Goal: Task Accomplishment & Management: Use online tool/utility

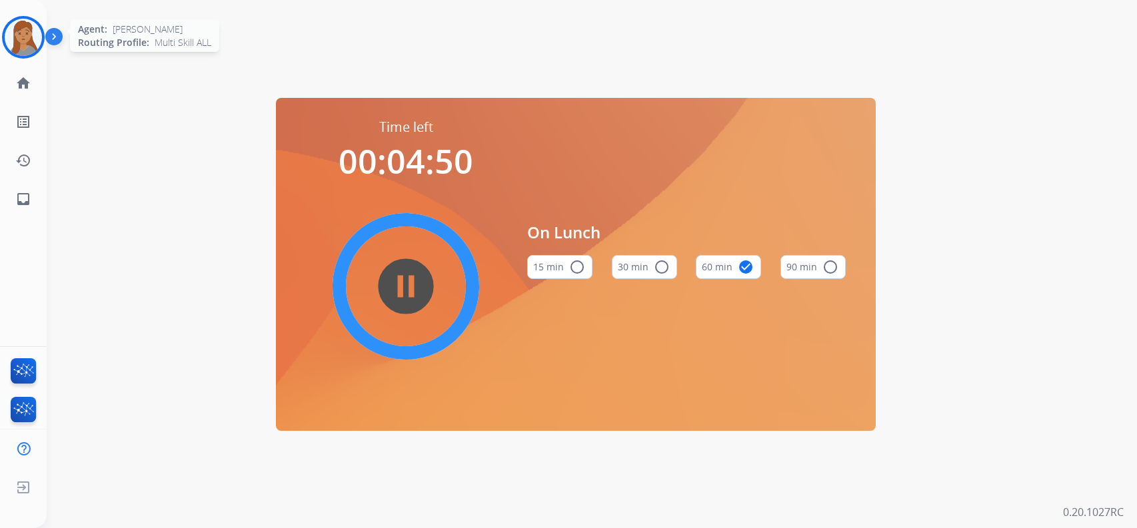
drag, startPoint x: 25, startPoint y: 33, endPoint x: 43, endPoint y: 49, distance: 25.0
click at [25, 33] on img at bounding box center [23, 37] width 37 height 37
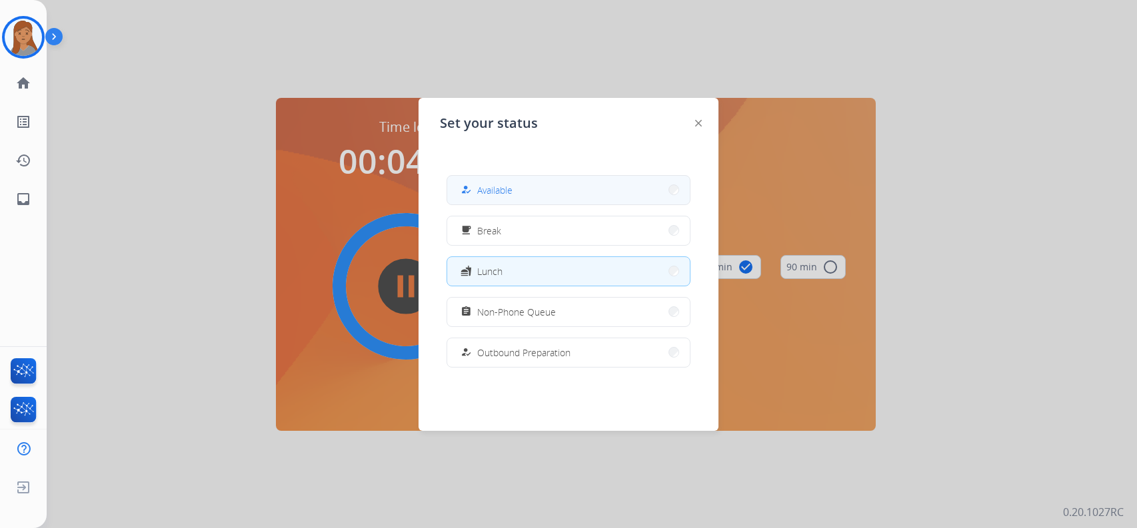
click at [539, 181] on button "how_to_reg Available" at bounding box center [568, 190] width 243 height 29
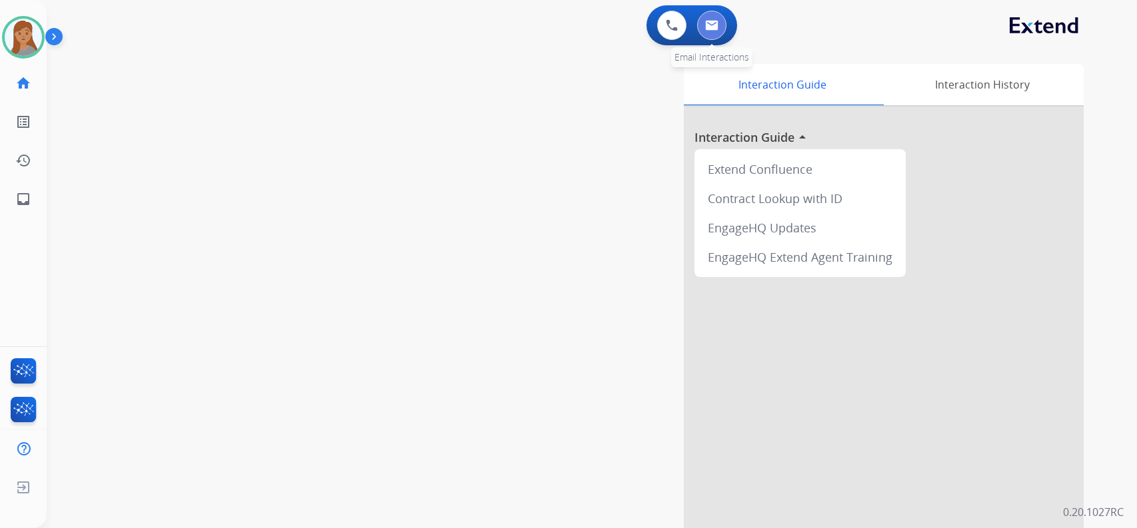
click at [720, 25] on button at bounding box center [711, 25] width 29 height 29
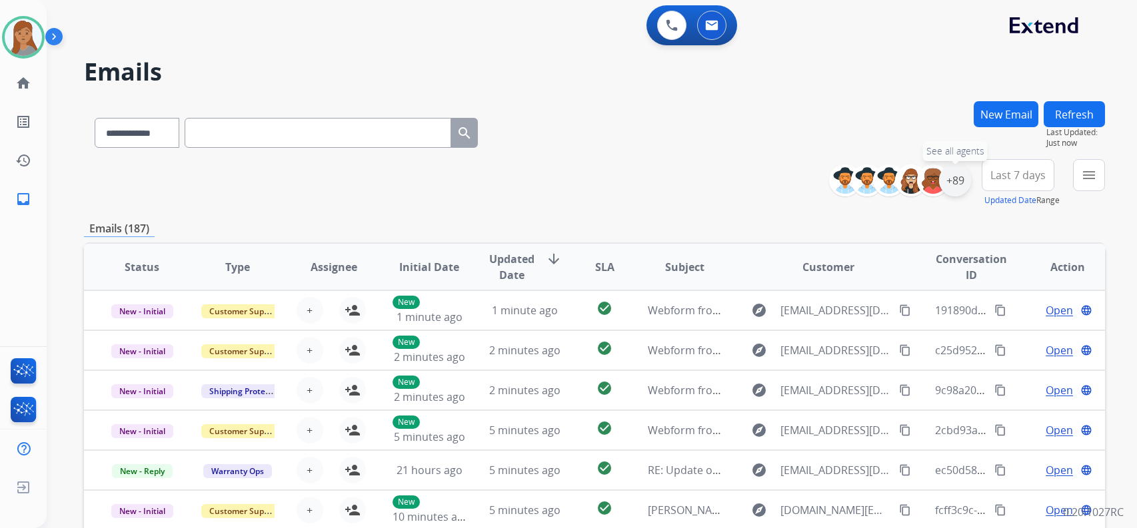
click at [960, 181] on div "+89" at bounding box center [955, 181] width 32 height 32
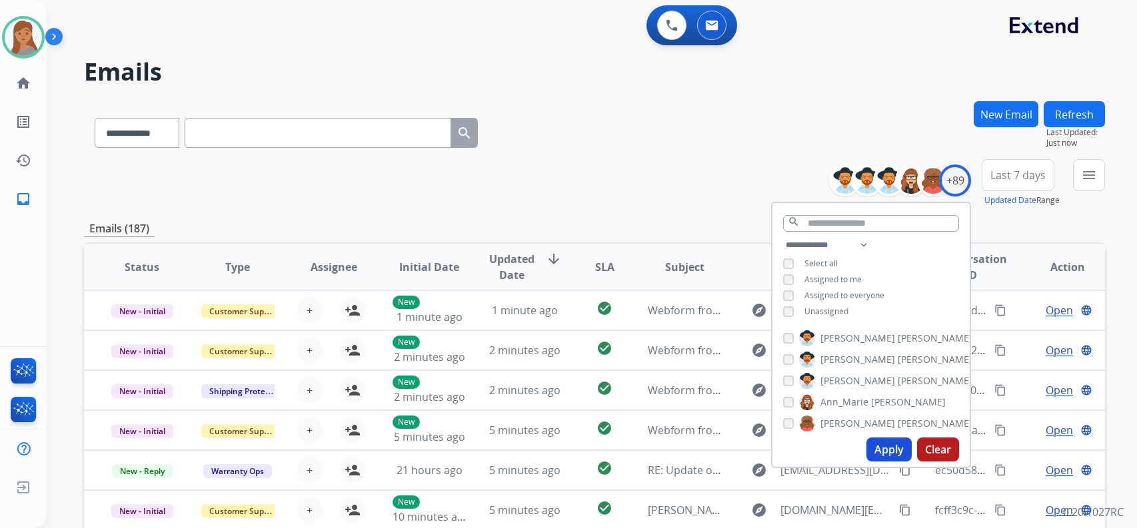
click at [877, 444] on button "Apply" at bounding box center [888, 450] width 45 height 24
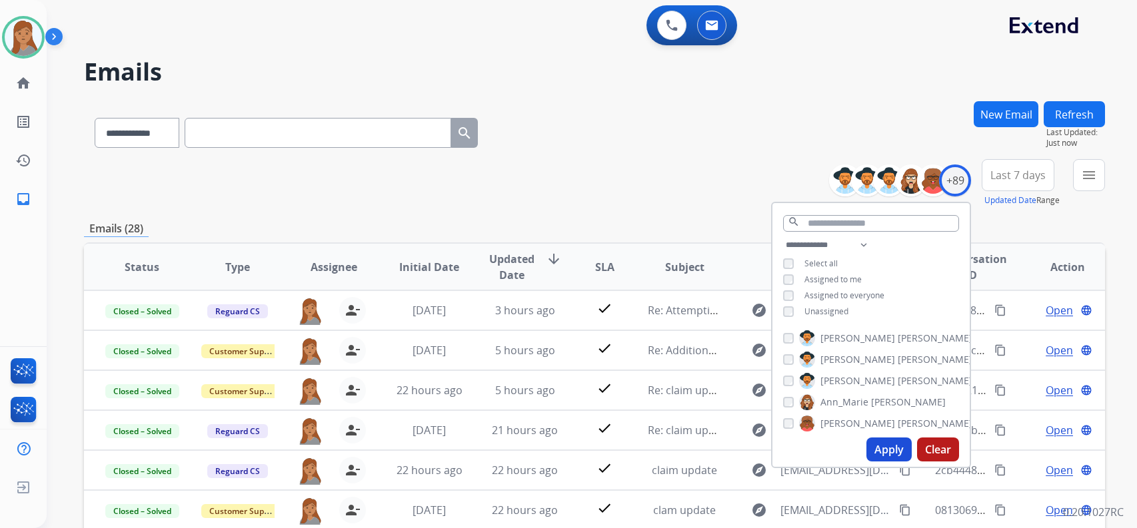
click at [612, 129] on div "**********" at bounding box center [594, 130] width 1021 height 58
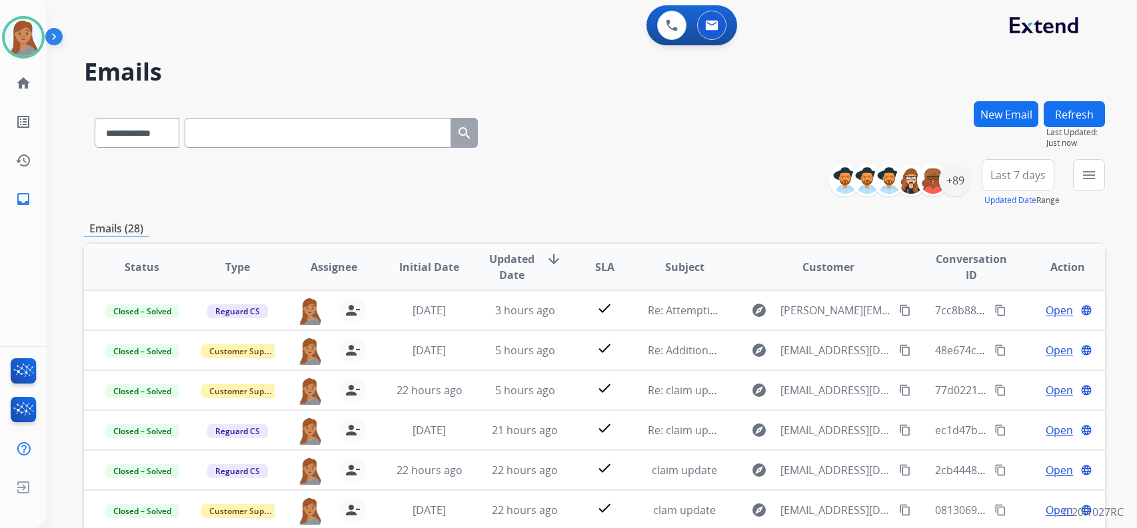
click at [1021, 175] on span "Last 7 days" at bounding box center [1017, 175] width 55 height 5
click at [1005, 334] on div "Last 90 days" at bounding box center [1013, 337] width 73 height 20
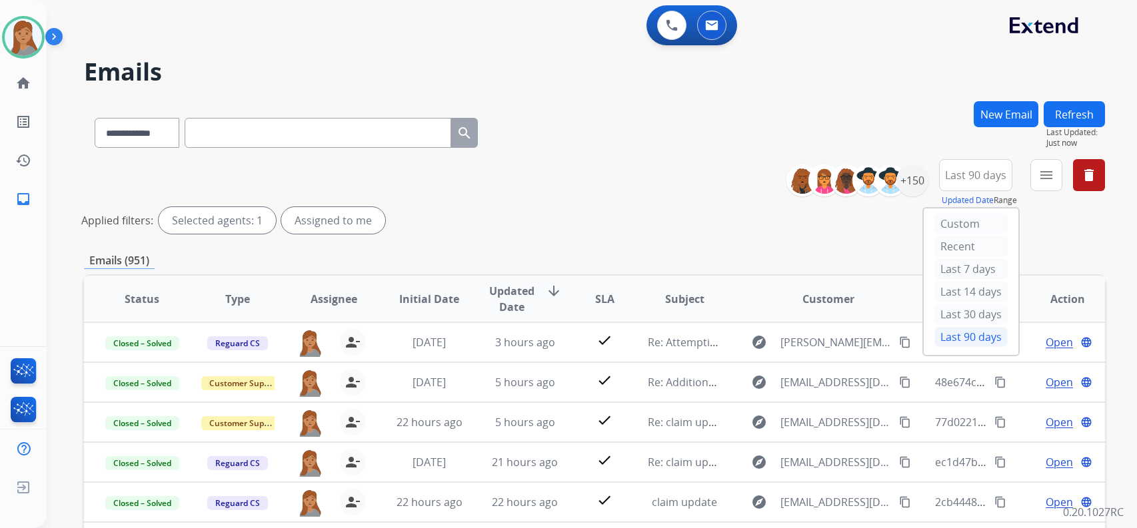
click at [928, 101] on div "**********" at bounding box center [576, 312] width 1058 height 528
click at [1053, 174] on mat-icon "menu" at bounding box center [1046, 175] width 16 height 16
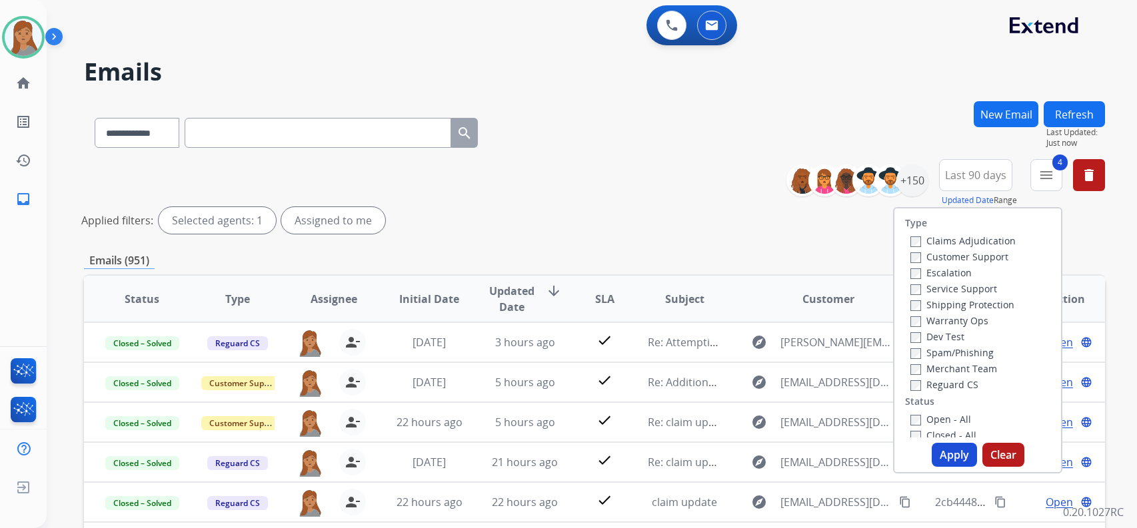
click at [956, 454] on button "Apply" at bounding box center [953, 455] width 45 height 24
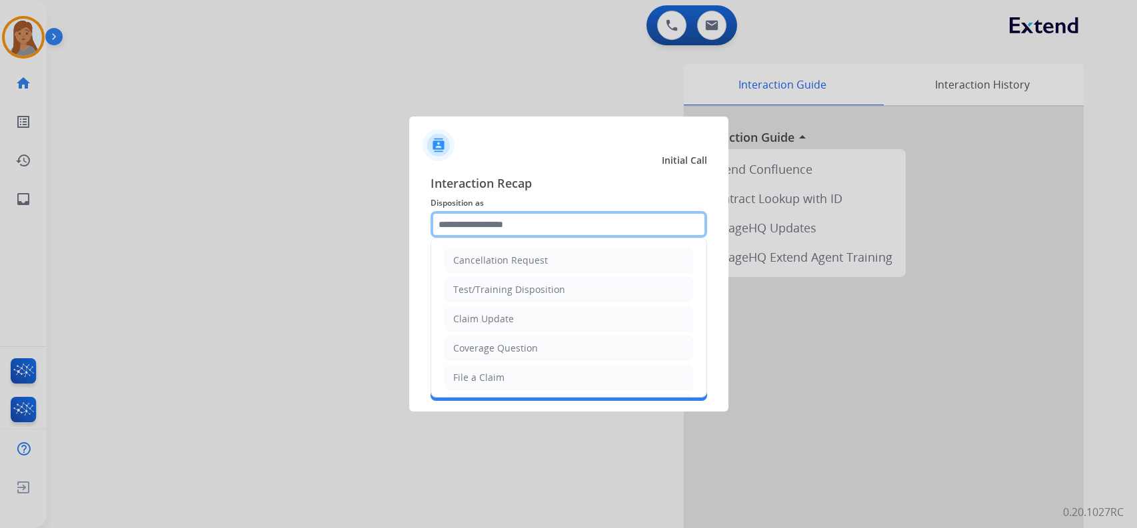
click at [550, 220] on input "text" at bounding box center [568, 224] width 277 height 27
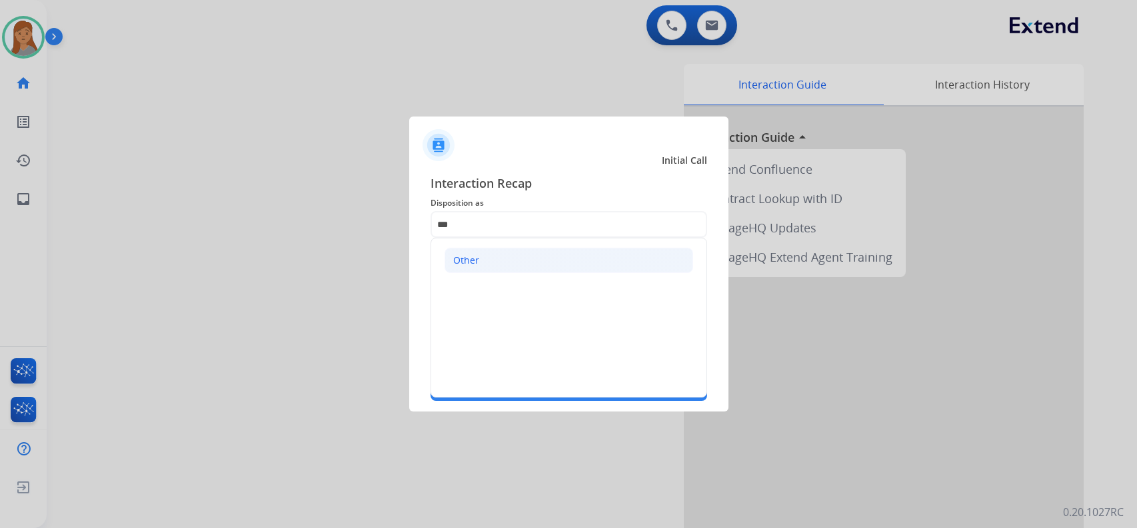
click at [512, 263] on li "Other" at bounding box center [568, 260] width 249 height 25
type input "*****"
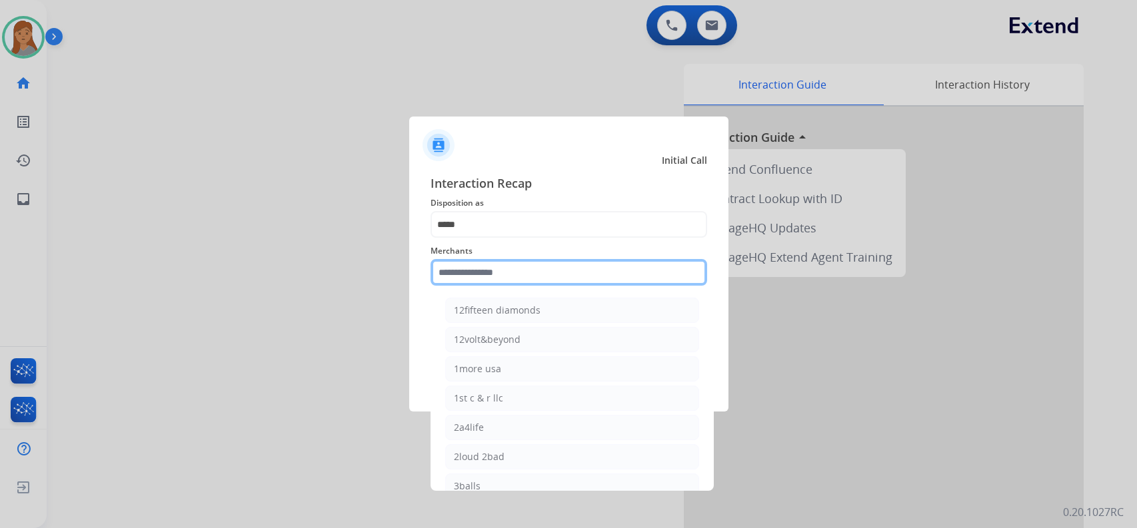
click at [496, 275] on input "text" at bounding box center [568, 272] width 277 height 27
type input "*"
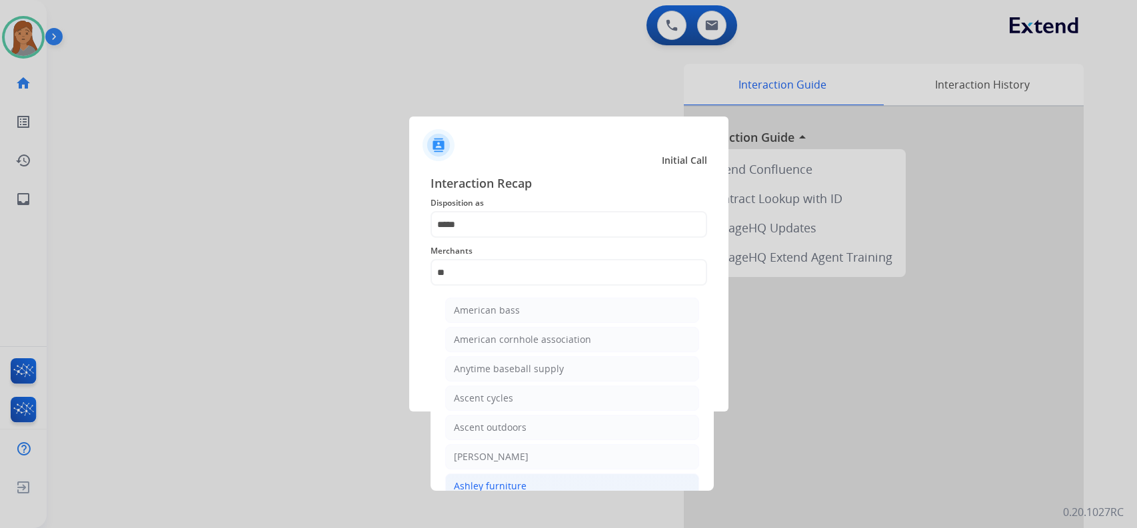
click at [529, 484] on li "Ashley furniture" at bounding box center [572, 486] width 254 height 25
type input "**********"
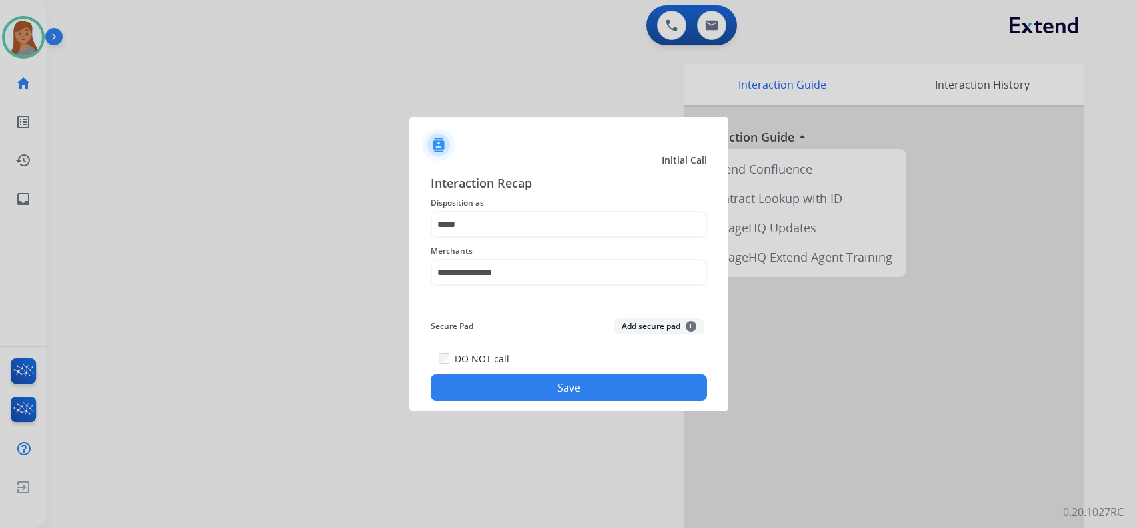
drag, startPoint x: 532, startPoint y: 371, endPoint x: 533, endPoint y: 381, distance: 10.0
click at [533, 379] on div "DO NOT call Save" at bounding box center [568, 375] width 277 height 51
click at [533, 383] on button "Save" at bounding box center [568, 387] width 277 height 27
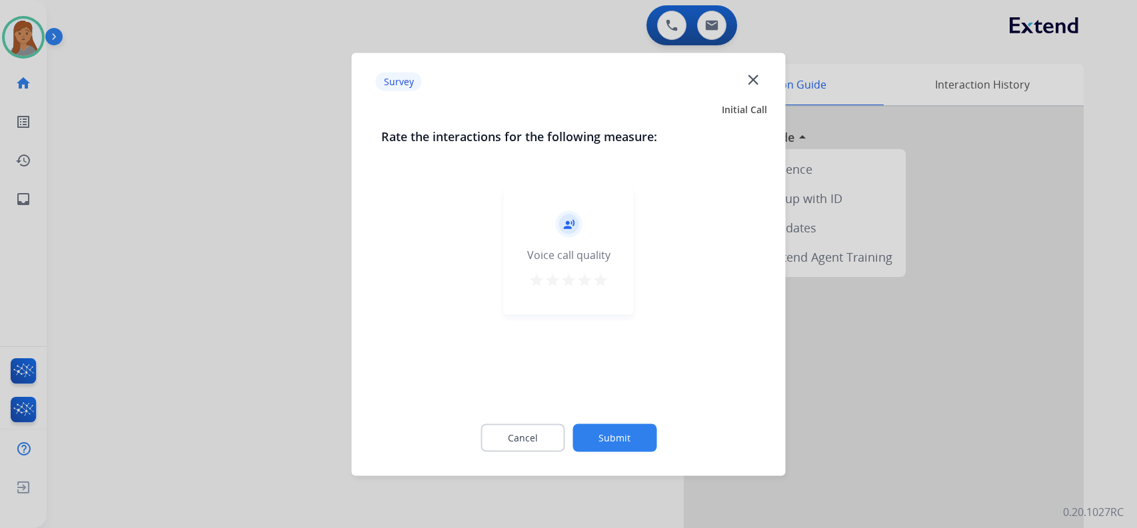
click at [610, 436] on button "Submit" at bounding box center [614, 438] width 84 height 28
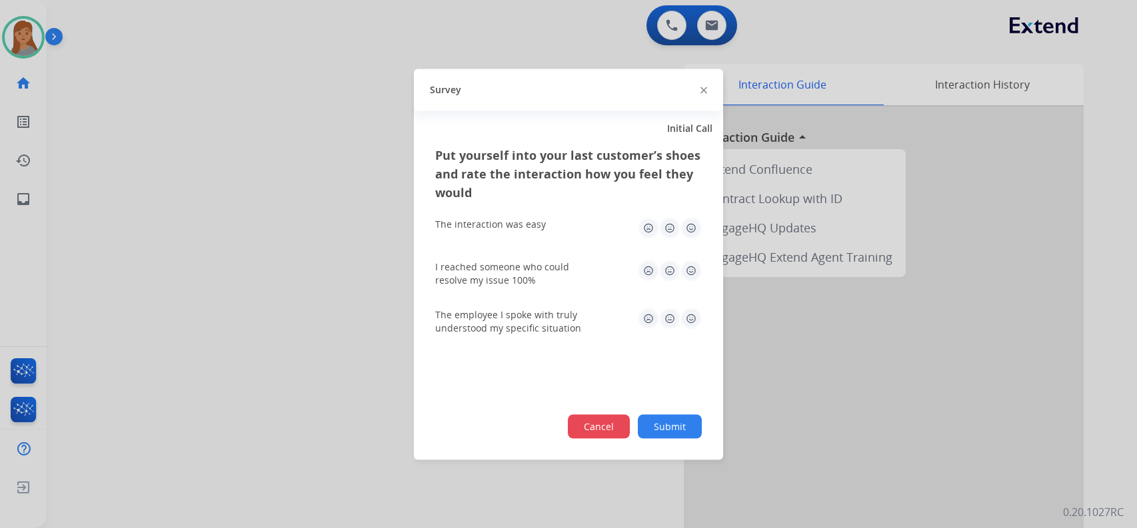
click at [618, 425] on button "Cancel" at bounding box center [599, 426] width 62 height 24
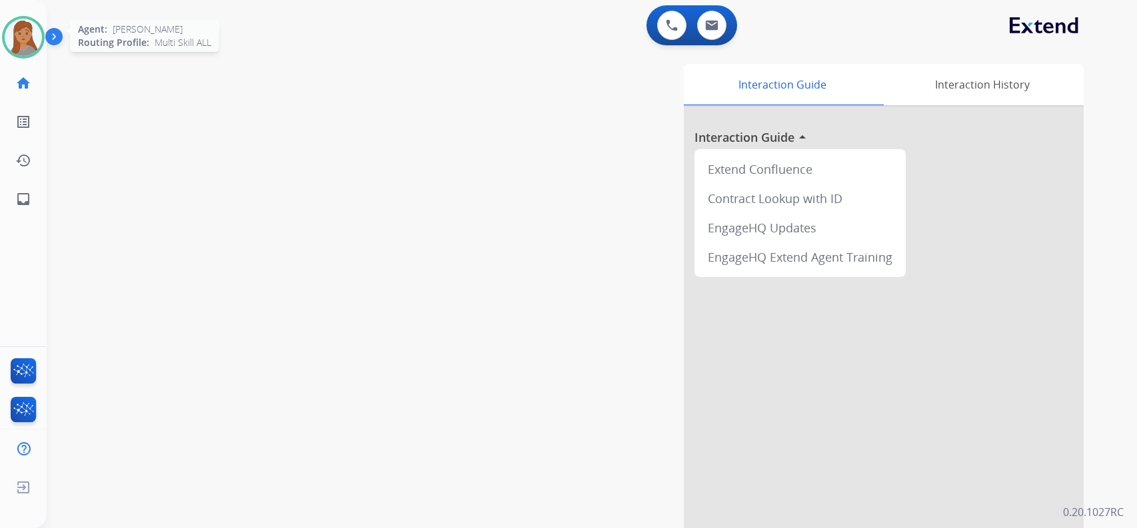
click at [25, 31] on img at bounding box center [23, 37] width 37 height 37
click at [21, 27] on img at bounding box center [23, 37] width 37 height 37
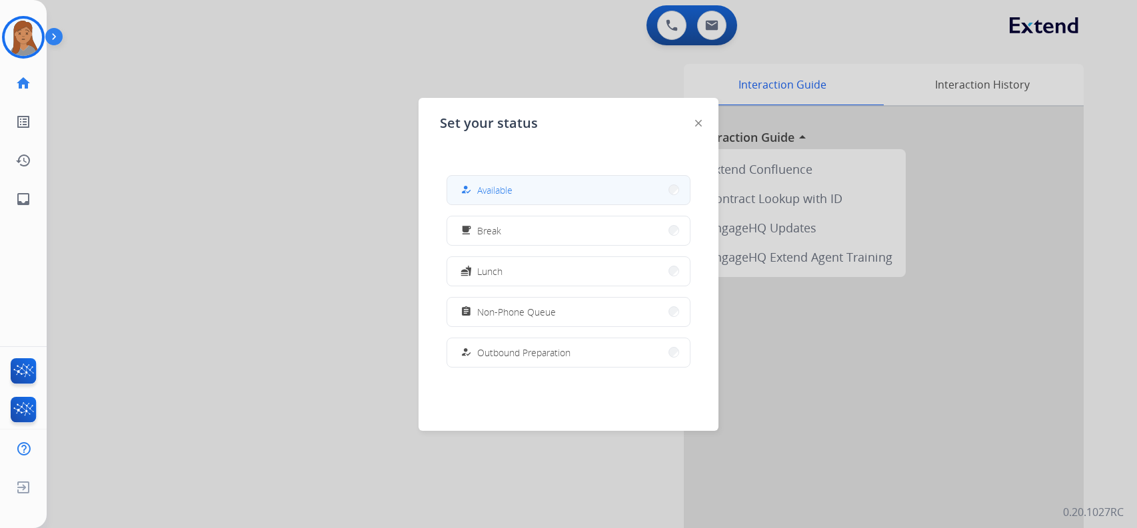
click at [585, 190] on button "how_to_reg Available" at bounding box center [568, 190] width 243 height 29
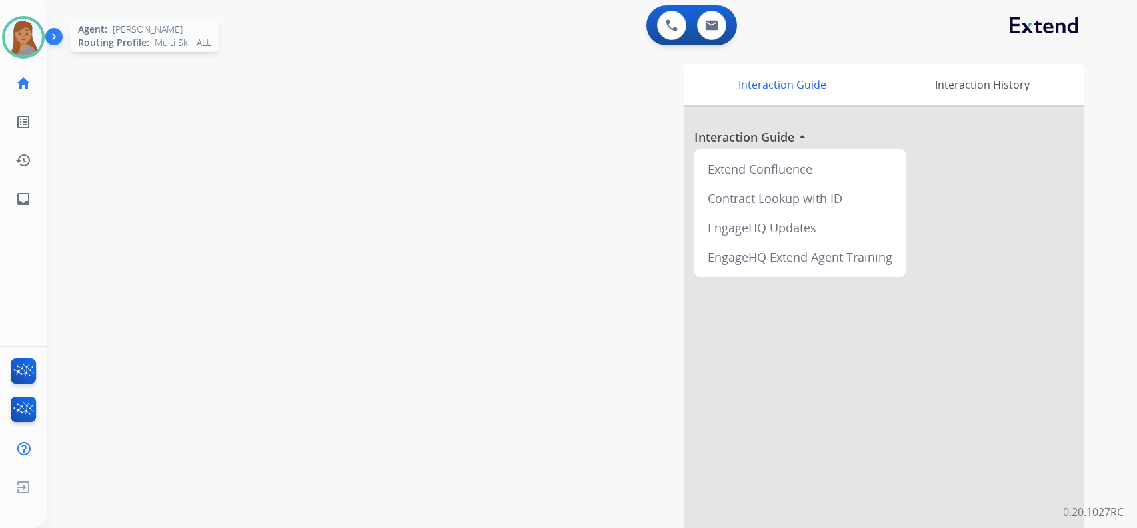
click at [17, 33] on img at bounding box center [23, 37] width 37 height 37
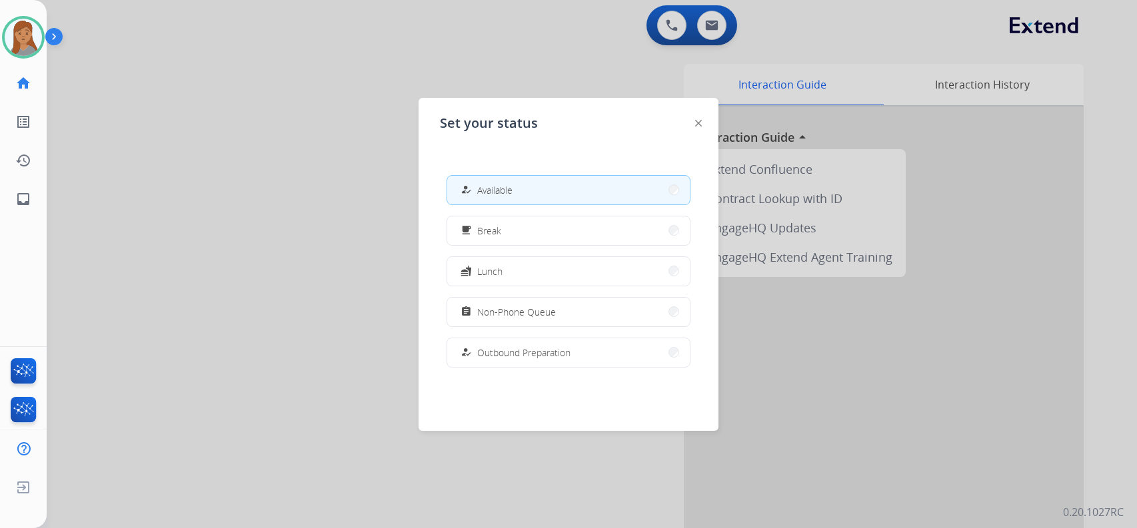
click at [296, 201] on div at bounding box center [568, 264] width 1137 height 528
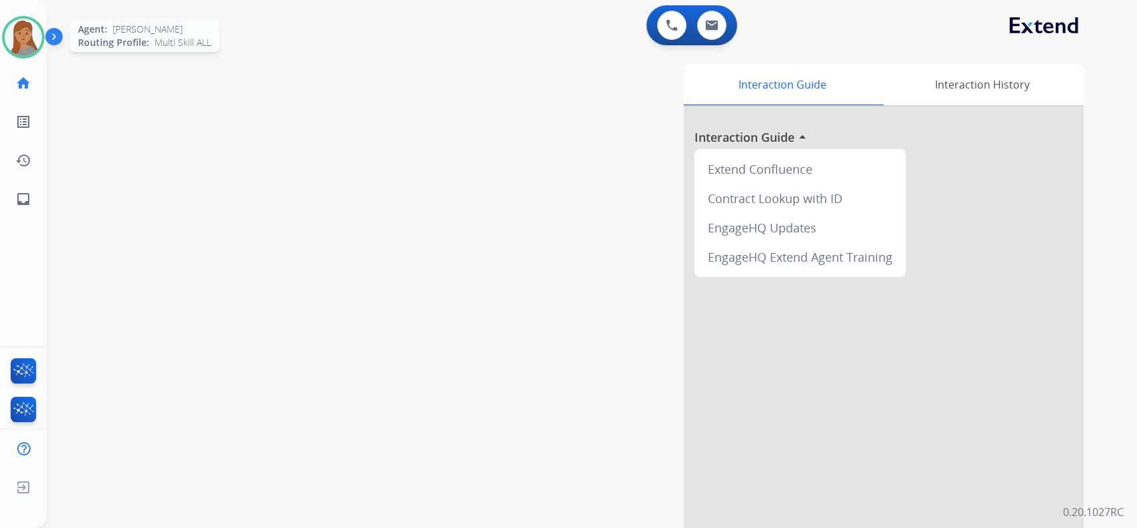
click at [31, 40] on img at bounding box center [23, 37] width 37 height 37
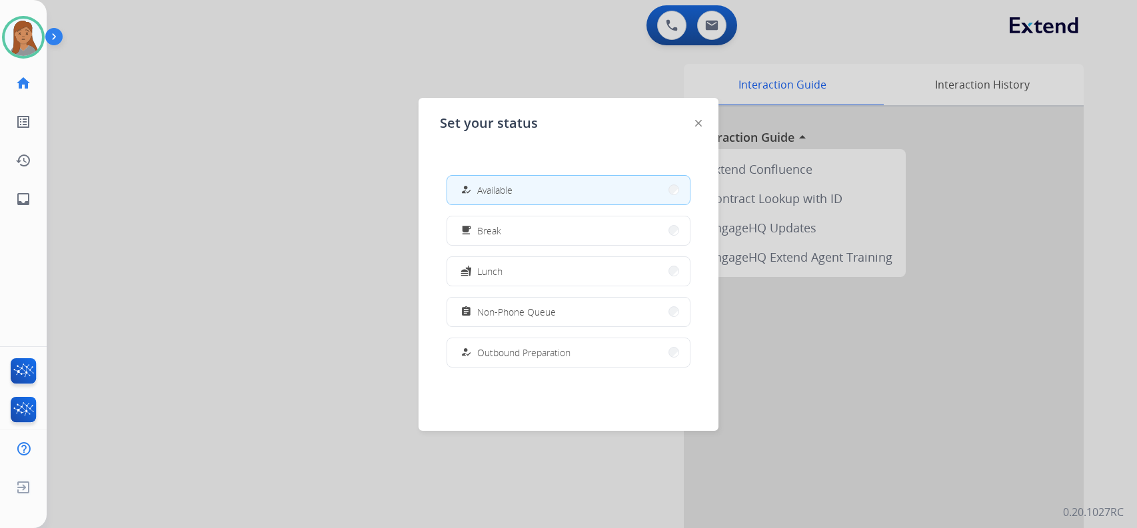
click at [385, 181] on div at bounding box center [568, 264] width 1137 height 528
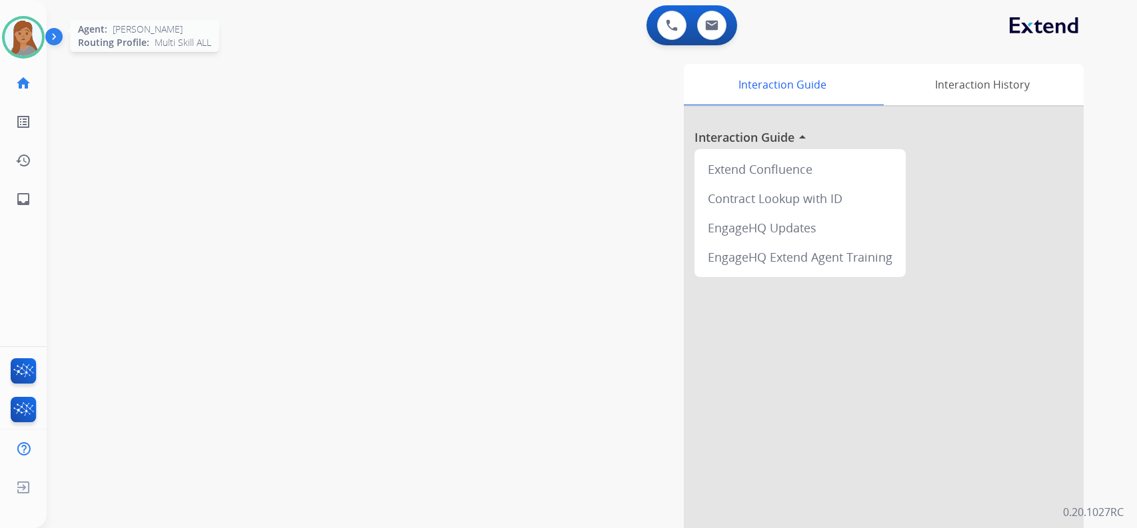
click at [35, 36] on img at bounding box center [23, 37] width 37 height 37
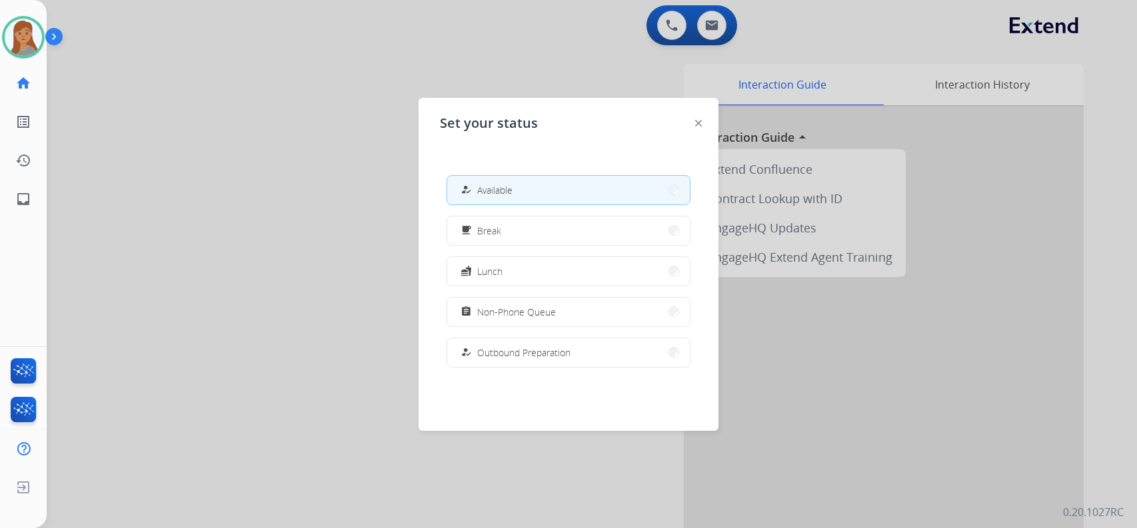
click at [163, 101] on div at bounding box center [568, 264] width 1137 height 528
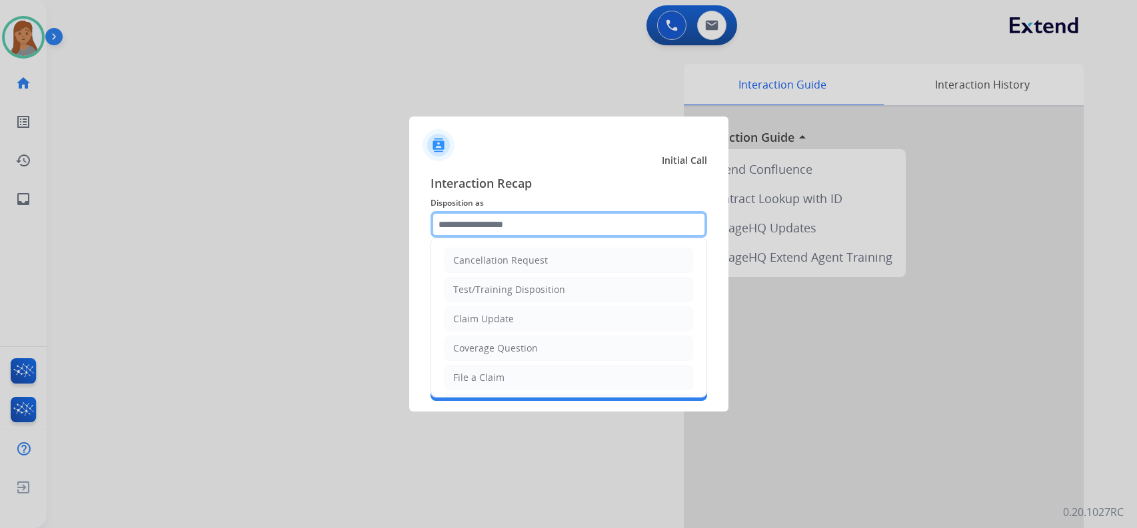
click at [555, 222] on input "text" at bounding box center [568, 224] width 277 height 27
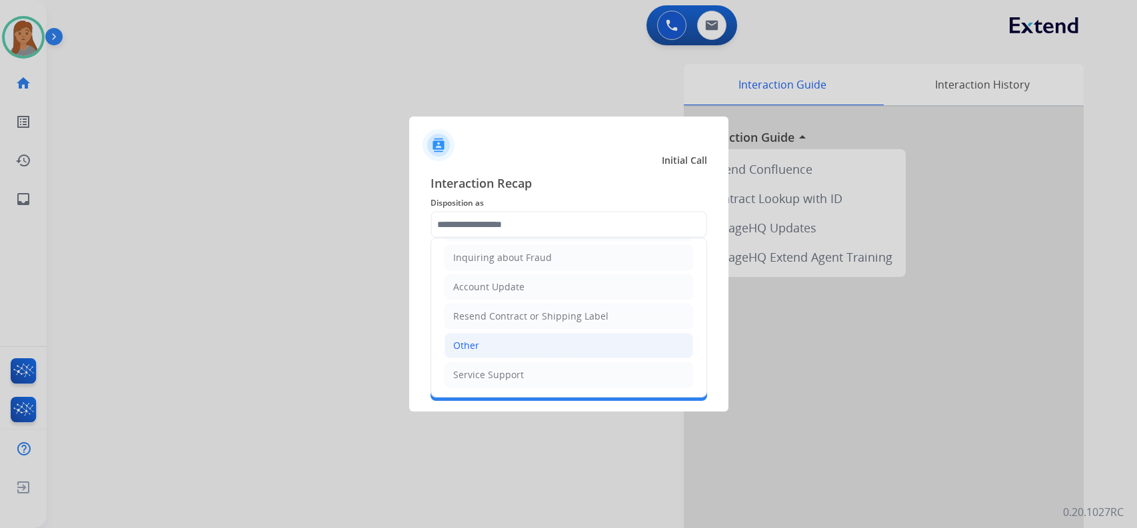
click at [507, 344] on li "Other" at bounding box center [568, 345] width 249 height 25
type input "*****"
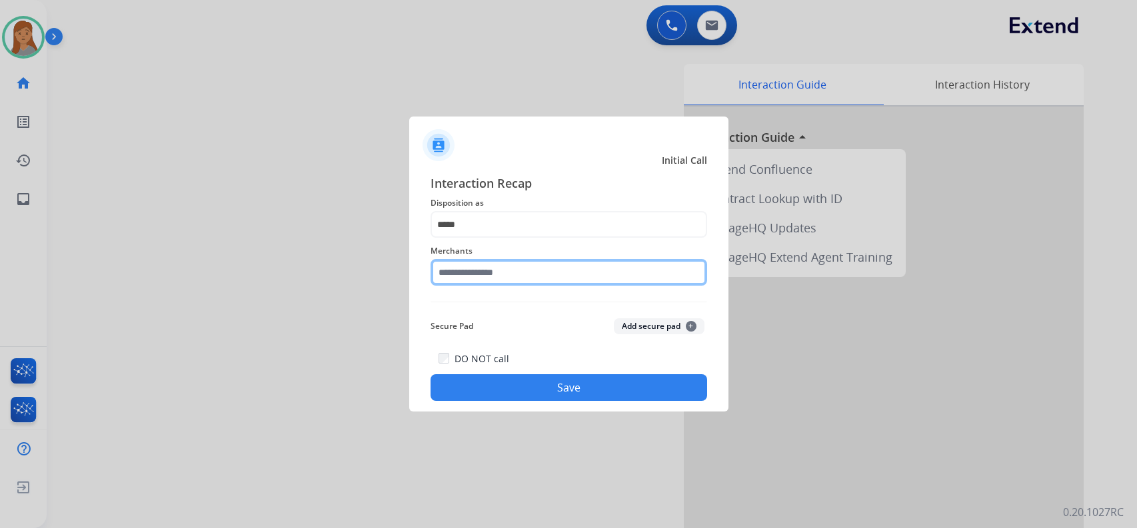
click at [508, 267] on input "text" at bounding box center [568, 272] width 277 height 27
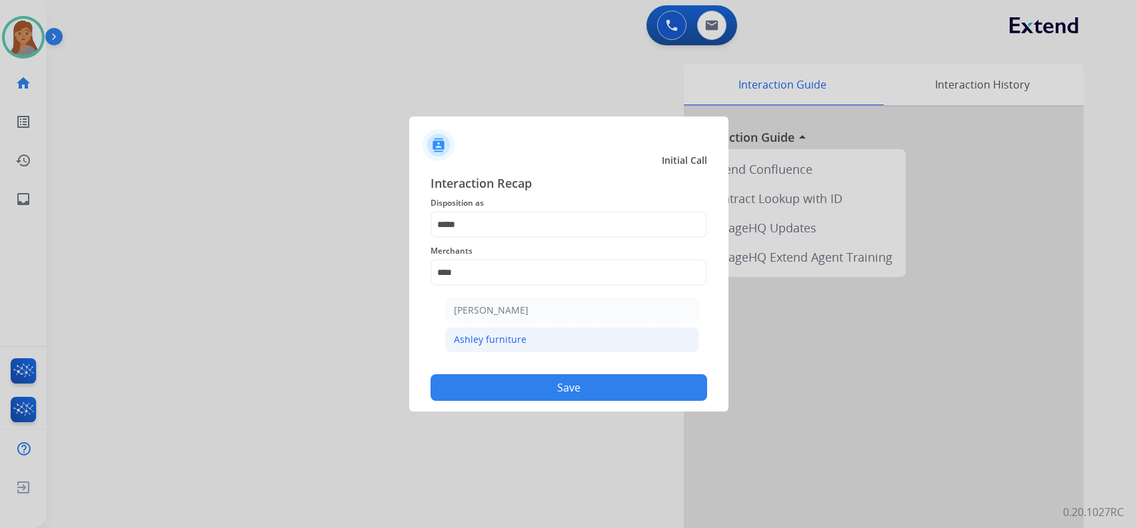
click at [542, 340] on li "Ashley furniture" at bounding box center [572, 339] width 254 height 25
type input "**********"
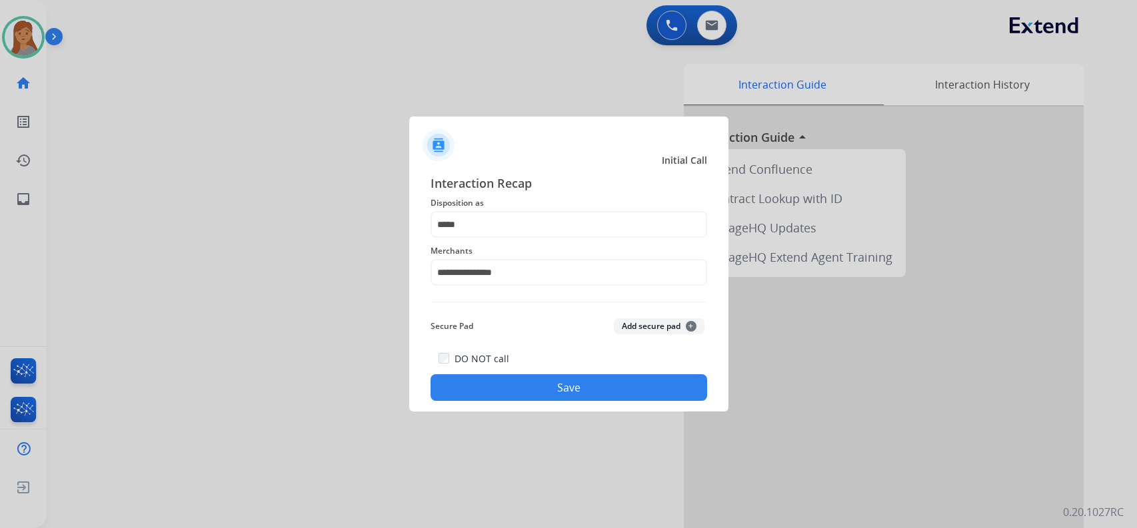
click at [545, 384] on button "Save" at bounding box center [568, 387] width 277 height 27
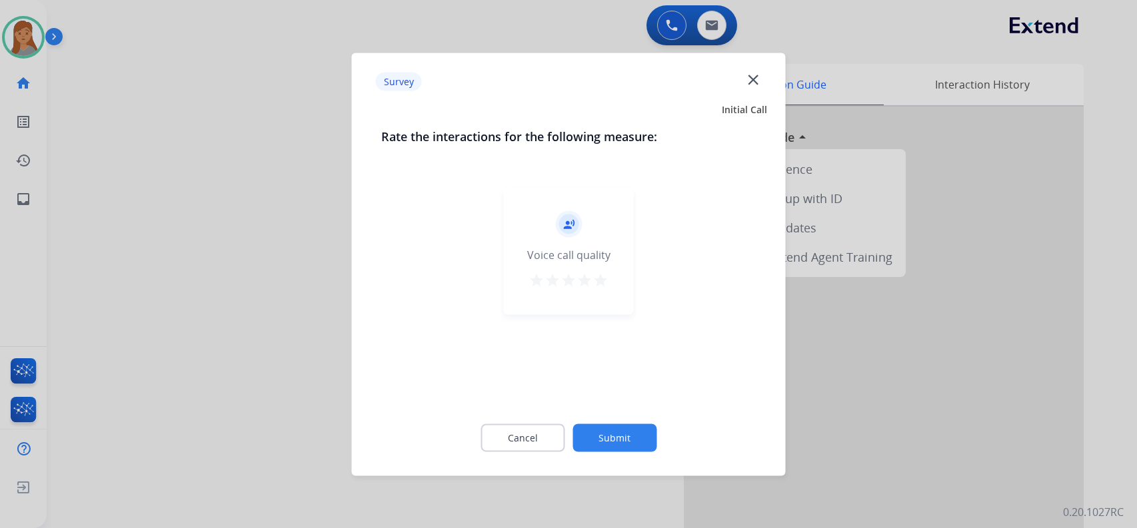
click at [630, 433] on button "Submit" at bounding box center [614, 438] width 84 height 28
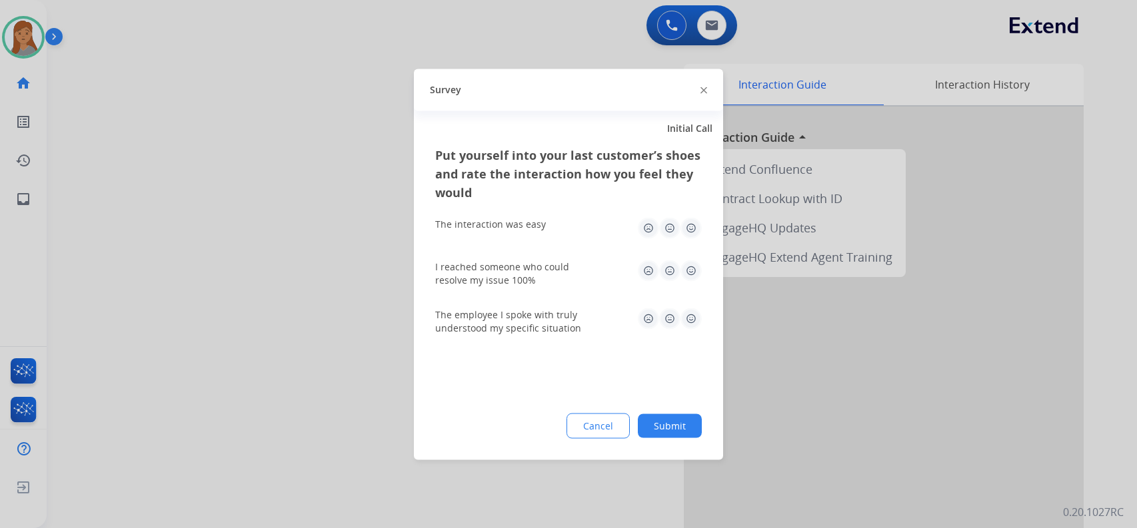
drag, startPoint x: 675, startPoint y: 430, endPoint x: 332, endPoint y: 222, distance: 400.6
click at [676, 430] on button "Submit" at bounding box center [670, 426] width 64 height 24
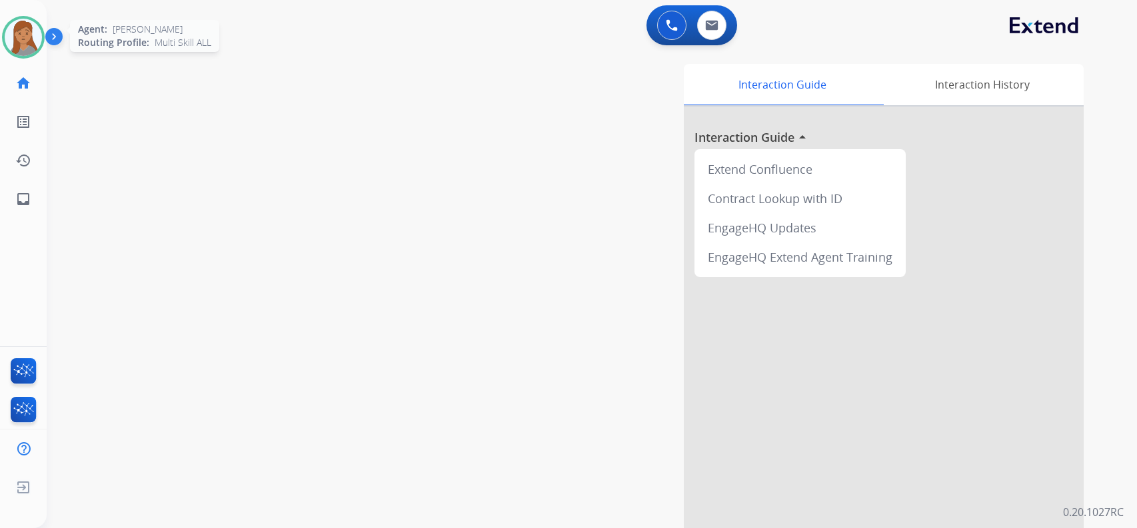
click at [23, 39] on img at bounding box center [23, 37] width 37 height 37
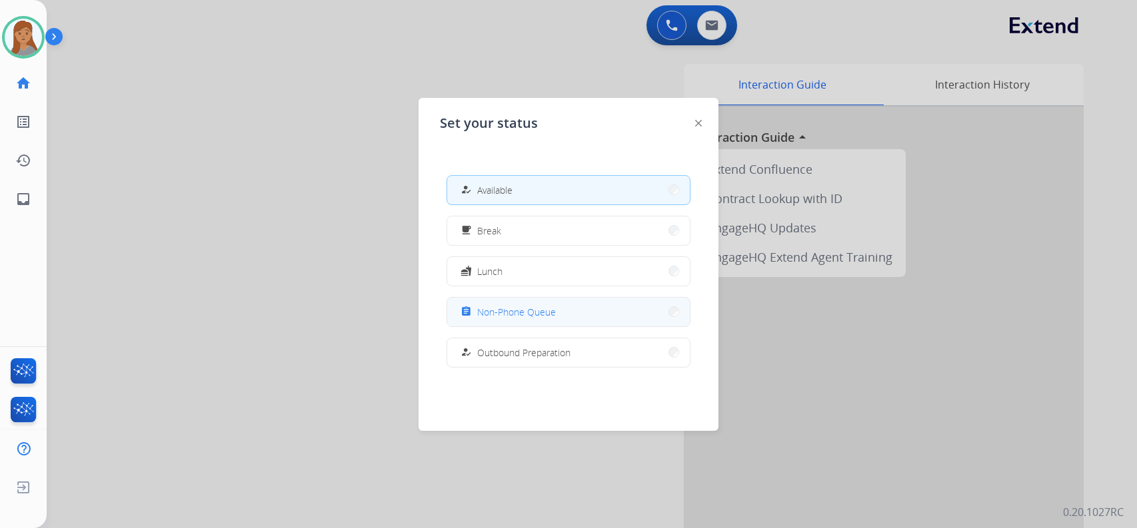
click at [557, 314] on button "assignment Non-Phone Queue" at bounding box center [568, 312] width 243 height 29
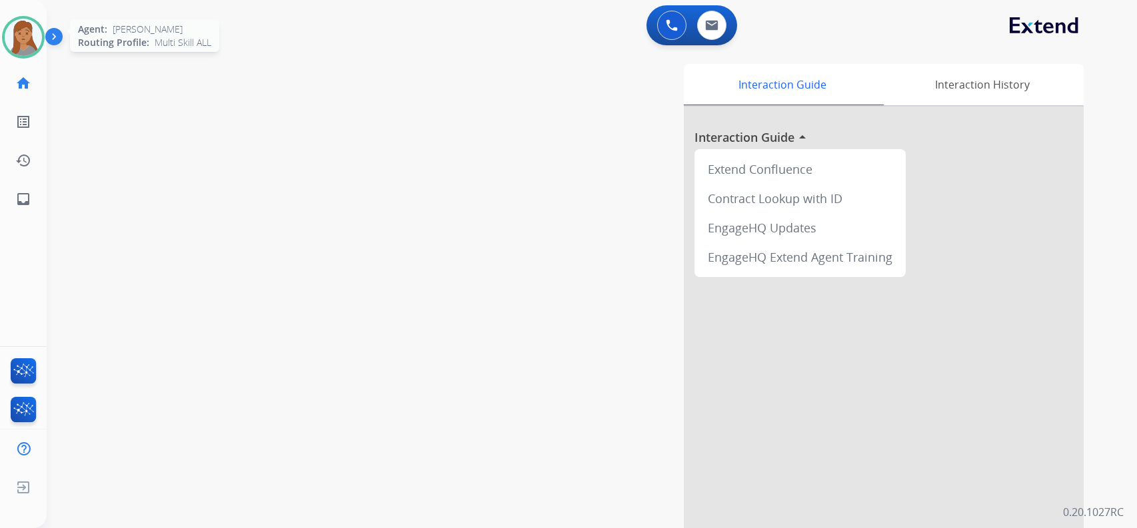
click at [23, 31] on img at bounding box center [23, 37] width 37 height 37
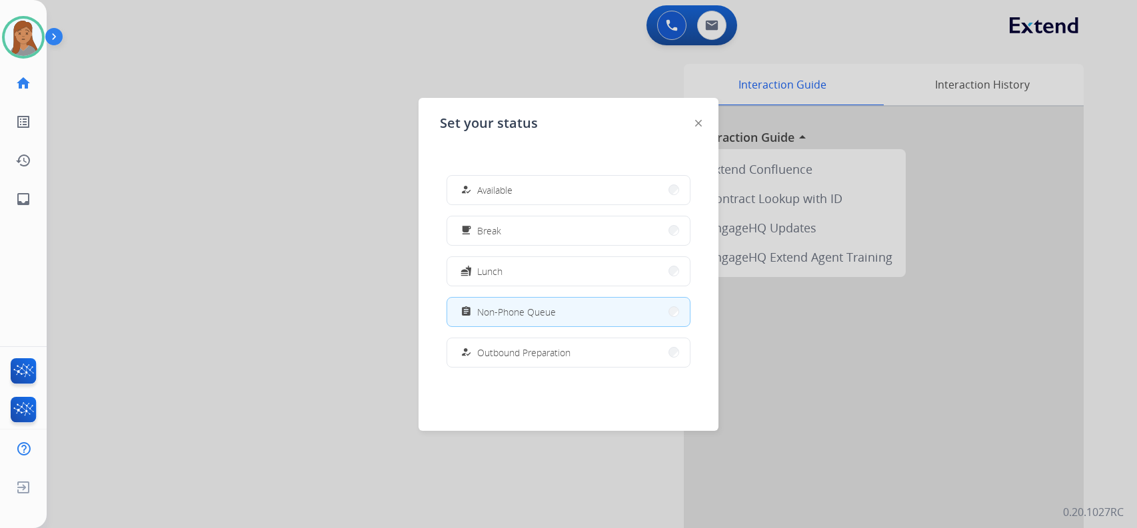
click at [324, 155] on div at bounding box center [568, 264] width 1137 height 528
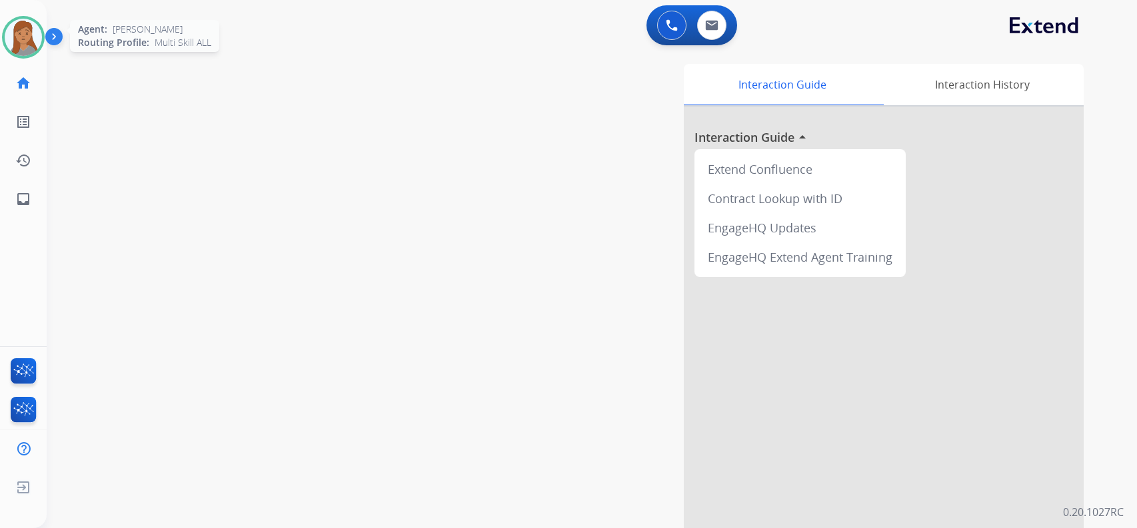
click at [38, 35] on img at bounding box center [23, 37] width 37 height 37
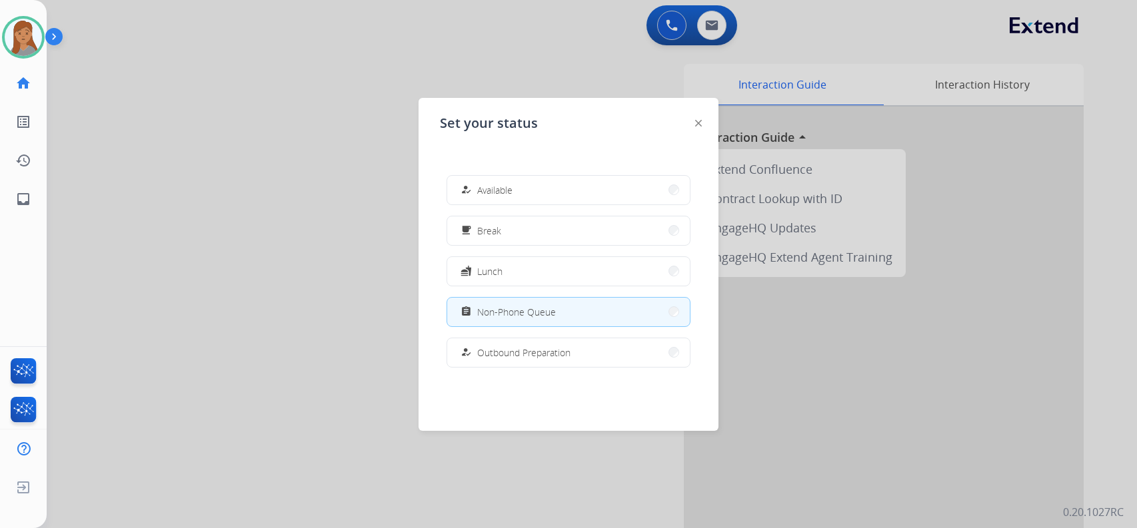
click at [213, 199] on div at bounding box center [568, 264] width 1137 height 528
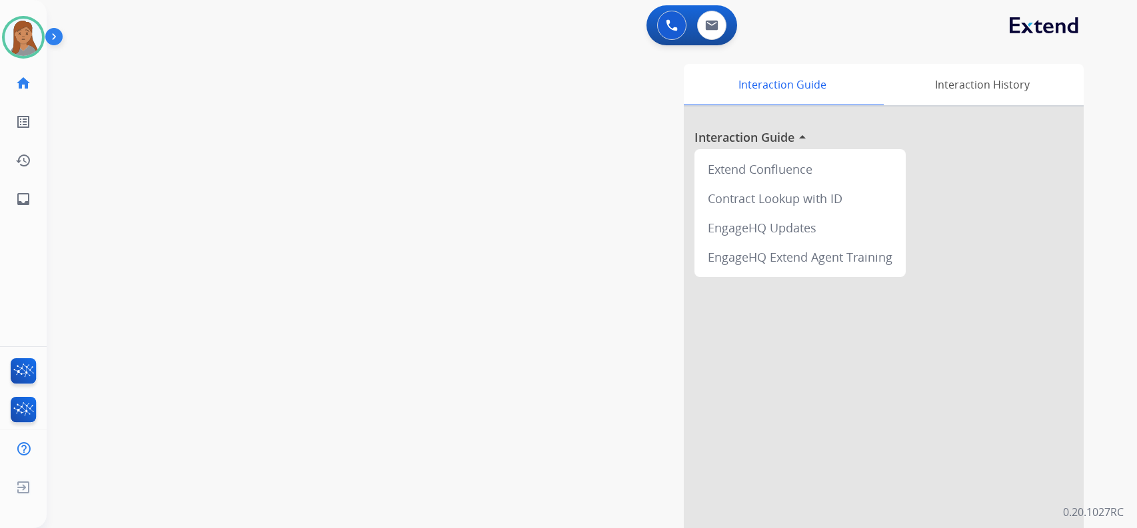
click at [486, 431] on div "Interaction Guide Interaction History Interaction Guide arrow_drop_up Extend Co…" at bounding box center [753, 334] width 659 height 540
